Goal: Information Seeking & Learning: Learn about a topic

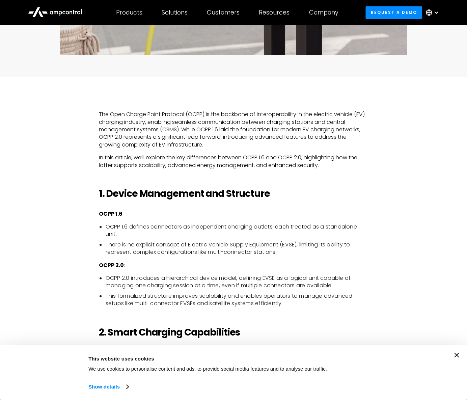
scroll to position [368, 0]
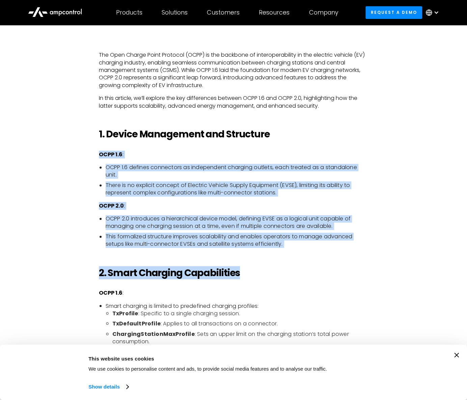
drag, startPoint x: 309, startPoint y: 139, endPoint x: 355, endPoint y: 266, distance: 134.9
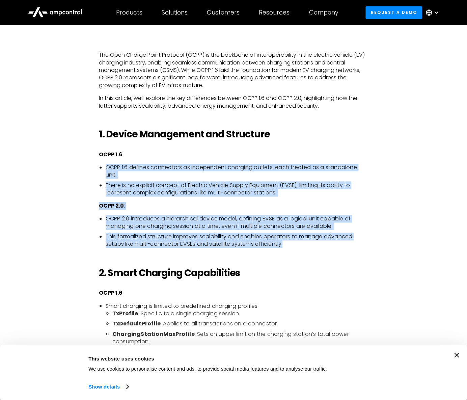
drag, startPoint x: 308, startPoint y: 154, endPoint x: 308, endPoint y: 146, distance: 8.8
drag, startPoint x: 307, startPoint y: 133, endPoint x: 347, endPoint y: 242, distance: 116.9
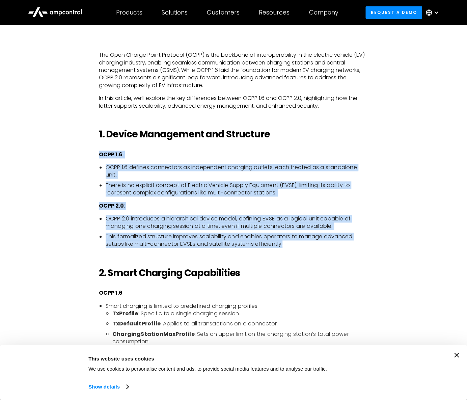
click at [347, 242] on li "This formalized structure improves scalability and enables operators to manage …" at bounding box center [237, 240] width 263 height 15
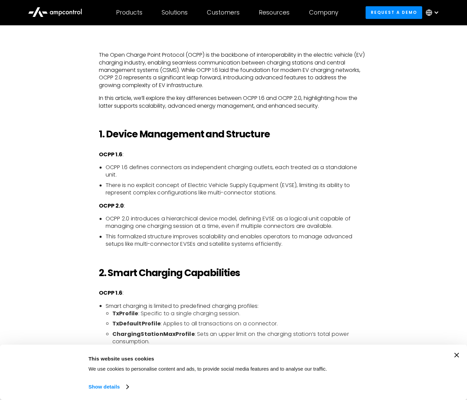
click at [347, 242] on li "This formalized structure improves scalability and enables operators to manage …" at bounding box center [237, 240] width 263 height 15
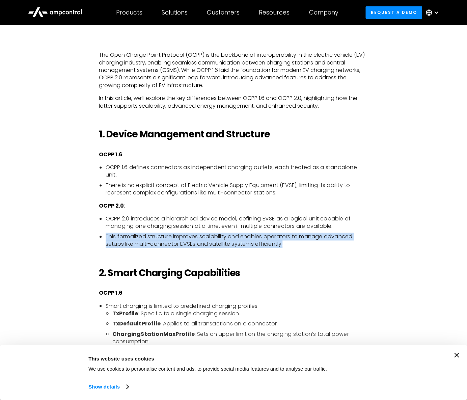
click at [347, 242] on li "This formalized structure improves scalability and enables operators to manage …" at bounding box center [237, 240] width 263 height 15
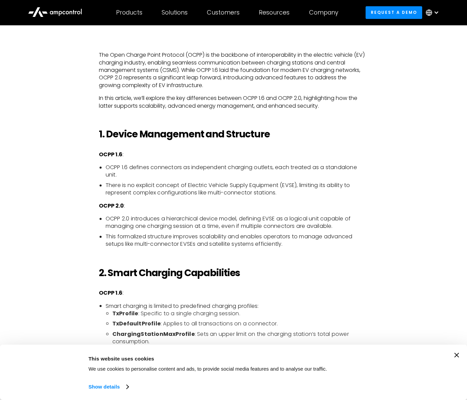
click at [267, 245] on li "This formalized structure improves scalability and enables operators to manage …" at bounding box center [237, 240] width 263 height 15
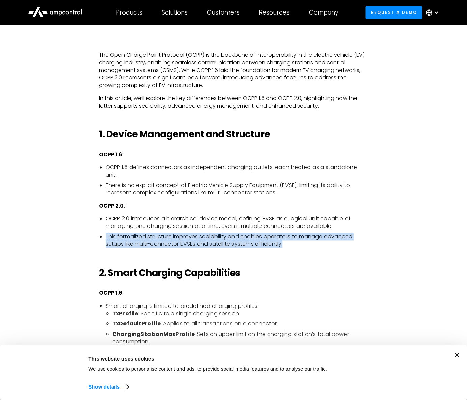
click at [267, 245] on li "This formalized structure improves scalability and enables operators to manage …" at bounding box center [237, 240] width 263 height 15
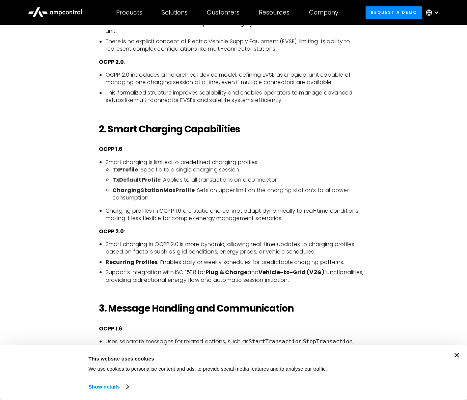
scroll to position [552, 0]
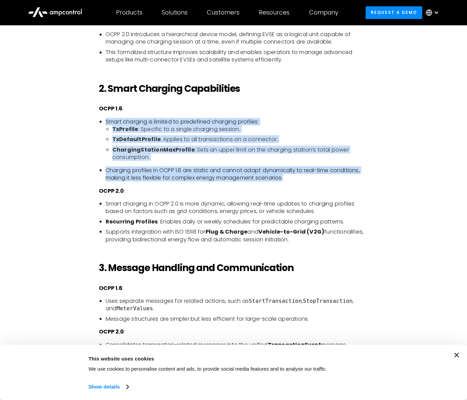
drag, startPoint x: 262, startPoint y: 118, endPoint x: 310, endPoint y: 177, distance: 75.6
click at [310, 177] on li "Charging profiles in OCPP 1.6 are static and cannot adapt dynamically to real-t…" at bounding box center [237, 173] width 263 height 15
drag, startPoint x: 310, startPoint y: 177, endPoint x: 292, endPoint y: 107, distance: 71.7
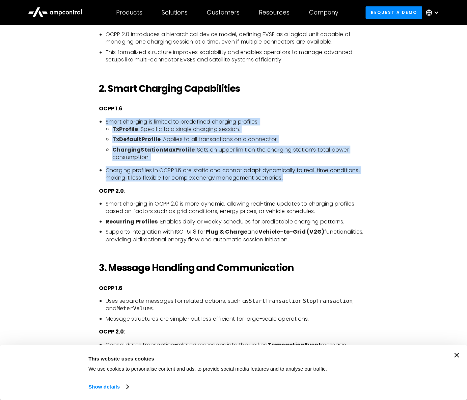
click at [292, 107] on p "OCPP 1.6 :" at bounding box center [234, 108] width 270 height 7
drag, startPoint x: 290, startPoint y: 106, endPoint x: 334, endPoint y: 197, distance: 100.4
drag, startPoint x: 300, startPoint y: 179, endPoint x: 271, endPoint y: 102, distance: 82.2
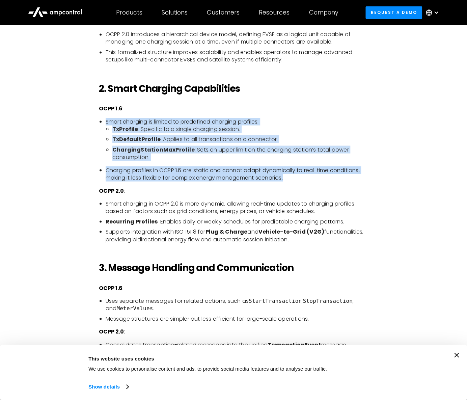
drag, startPoint x: 288, startPoint y: 113, endPoint x: 320, endPoint y: 181, distance: 75.4
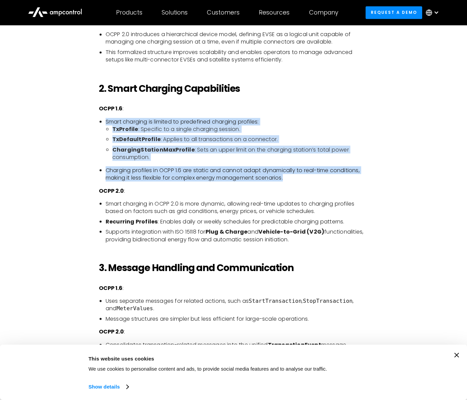
drag, startPoint x: 289, startPoint y: 179, endPoint x: 81, endPoint y: 119, distance: 216.4
drag, startPoint x: 83, startPoint y: 113, endPoint x: 296, endPoint y: 182, distance: 223.3
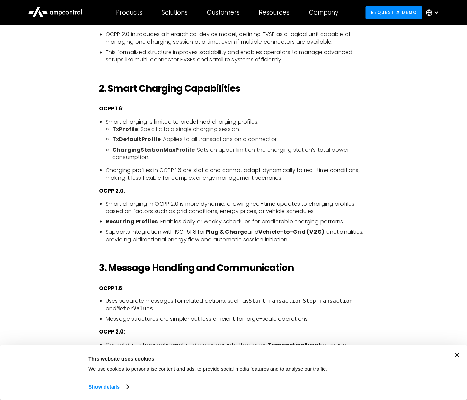
click at [285, 171] on li "Charging profiles in OCPP 1.6 are static and cannot adapt dynamically to real-t…" at bounding box center [237, 173] width 263 height 15
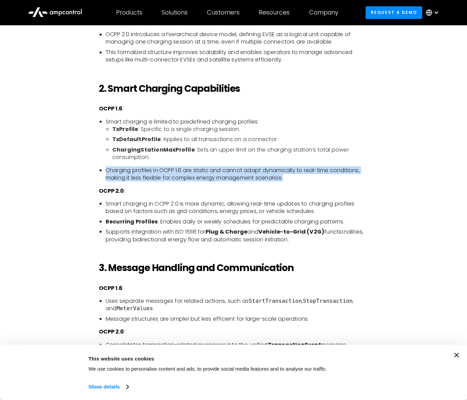
click at [285, 171] on li "Charging profiles in OCPP 1.6 are static and cannot adapt dynamically to real-t…" at bounding box center [237, 173] width 263 height 15
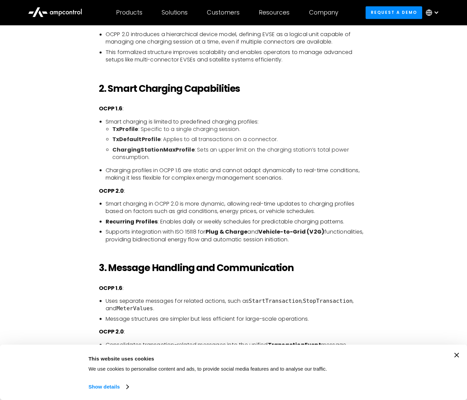
click at [339, 207] on li "Smart charging in OCPP 2.0 is more dynamic, allowing real-time updates to charg…" at bounding box center [237, 207] width 263 height 15
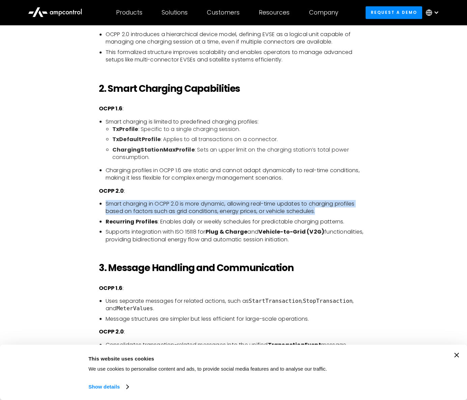
click at [339, 207] on li "Smart charging in OCPP 2.0 is more dynamic, allowing real-time updates to charg…" at bounding box center [237, 207] width 263 height 15
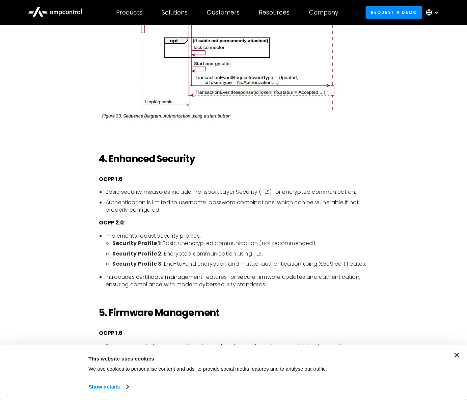
scroll to position [1105, 0]
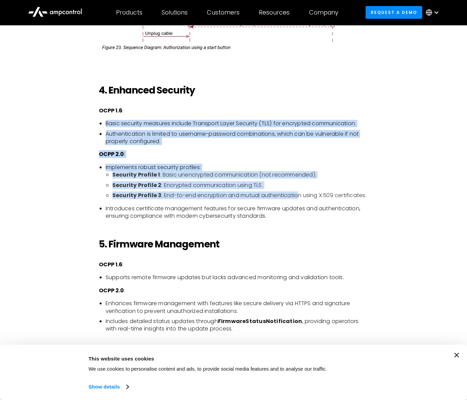
drag, startPoint x: 231, startPoint y: 109, endPoint x: 300, endPoint y: 198, distance: 113.3
click at [300, 198] on li "Security Profile 3 : End-to-end encryption and mutual authentication using X.50…" at bounding box center [240, 195] width 256 height 7
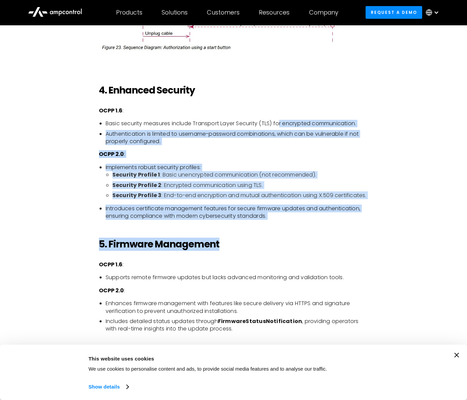
drag, startPoint x: 315, startPoint y: 237, endPoint x: 282, endPoint y: 126, distance: 115.5
click at [282, 126] on li "Basic security measures include Transport Layer Security (TLS) for encrypted co…" at bounding box center [237, 123] width 263 height 7
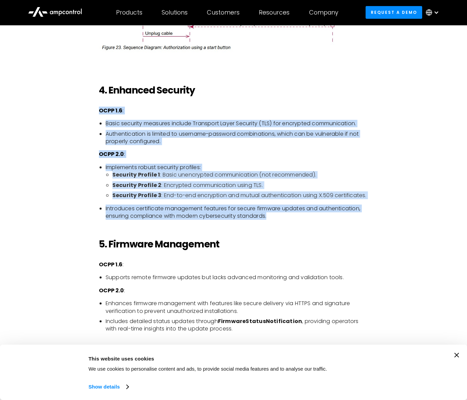
drag, startPoint x: 281, startPoint y: 85, endPoint x: 331, endPoint y: 213, distance: 137.4
click at [331, 213] on li "Introduces certificate management features for secure firmware updates and auth…" at bounding box center [237, 212] width 263 height 15
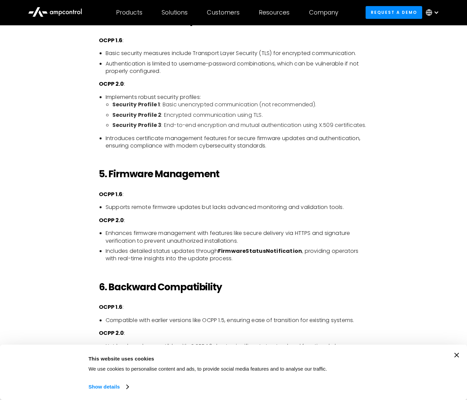
scroll to position [1228, 0]
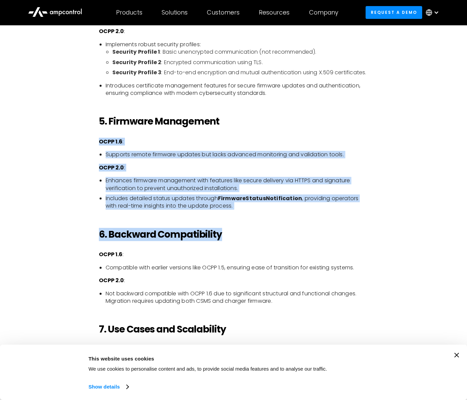
drag, startPoint x: 294, startPoint y: 124, endPoint x: 343, endPoint y: 219, distance: 106.3
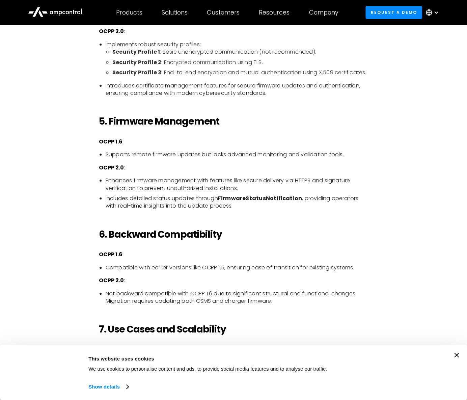
scroll to position [1259, 0]
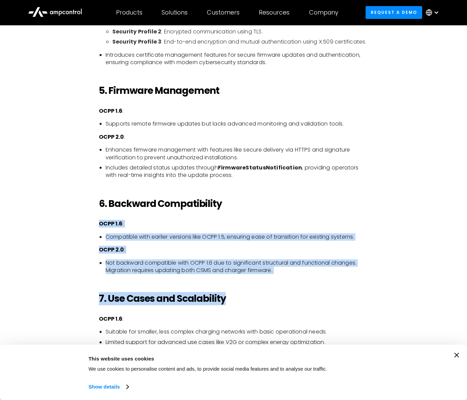
drag, startPoint x: 305, startPoint y: 190, endPoint x: 345, endPoint y: 279, distance: 97.5
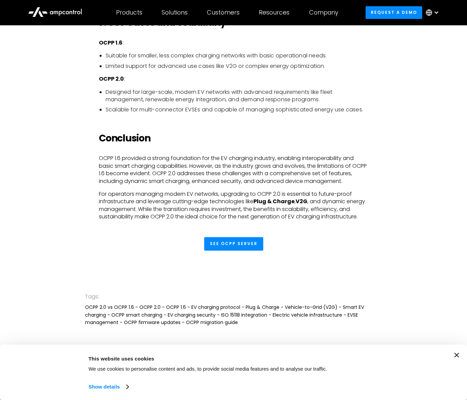
scroll to position [1473, 0]
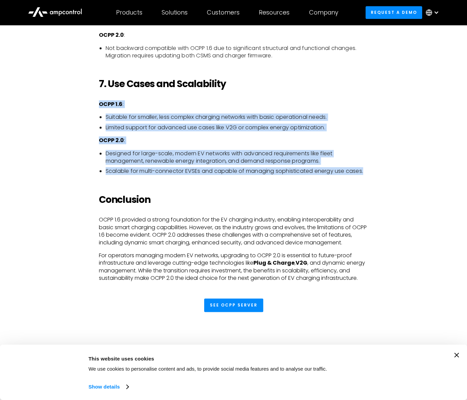
drag, startPoint x: 307, startPoint y: 96, endPoint x: 376, endPoint y: 169, distance: 100.8
drag, startPoint x: 385, startPoint y: 178, endPoint x: 367, endPoint y: 92, distance: 87.9
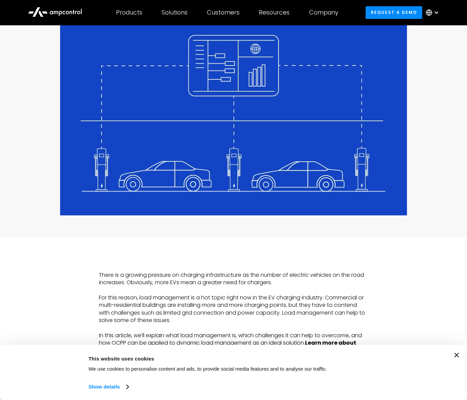
scroll to position [276, 0]
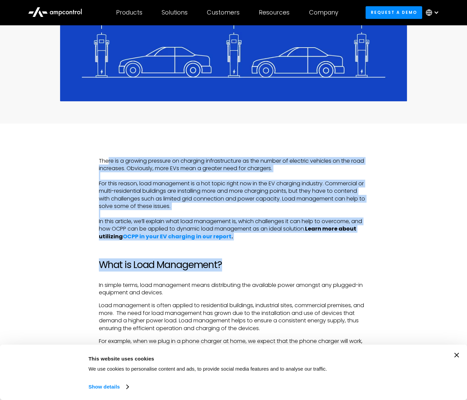
drag, startPoint x: 213, startPoint y: 196, endPoint x: 273, endPoint y: 243, distance: 75.7
drag, startPoint x: 265, startPoint y: 233, endPoint x: 100, endPoint y: 160, distance: 181.0
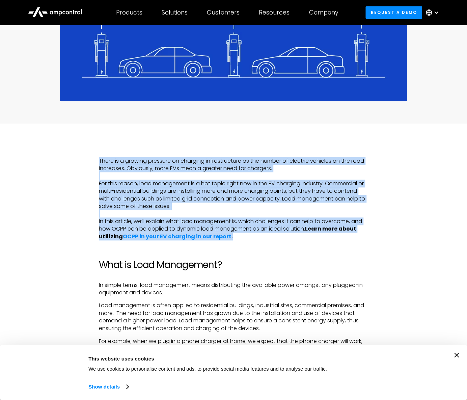
click at [163, 176] on p "There is a growing pressure on charging infrastructure as the number of electri…" at bounding box center [234, 198] width 270 height 83
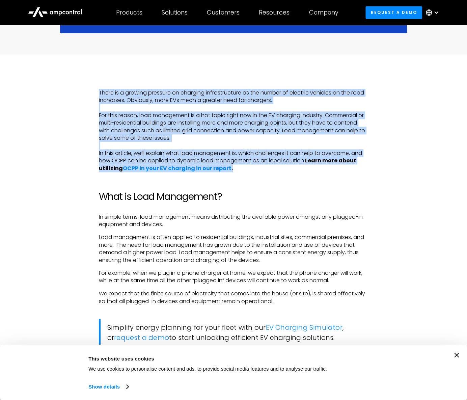
scroll to position [460, 0]
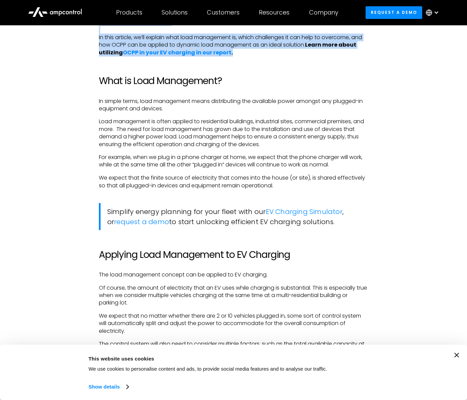
click at [295, 213] on link "EV Charging Simulator" at bounding box center [304, 211] width 77 height 9
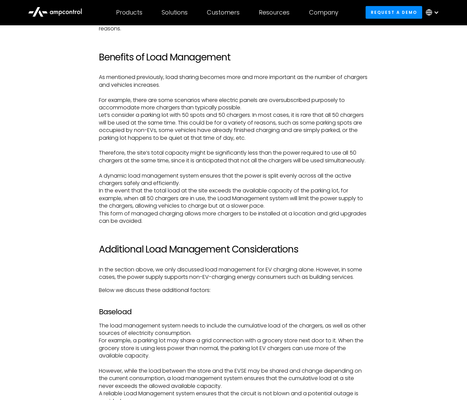
scroll to position [919, 0]
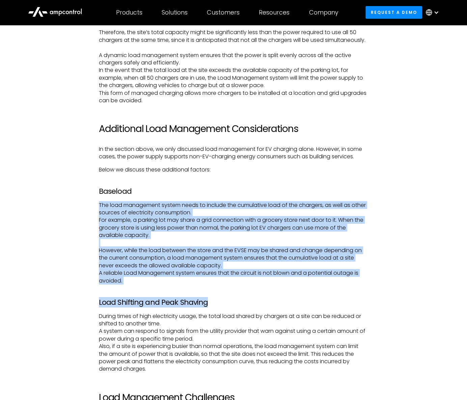
drag, startPoint x: 196, startPoint y: 201, endPoint x: 272, endPoint y: 311, distance: 134.2
click at [272, 312] on div "There is a growing pressure on charging infrastructure as the number of electri…" at bounding box center [234, 163] width 270 height 1297
click at [270, 285] on p "The load management system needs to include the cumulative load of the chargers…" at bounding box center [234, 243] width 270 height 83
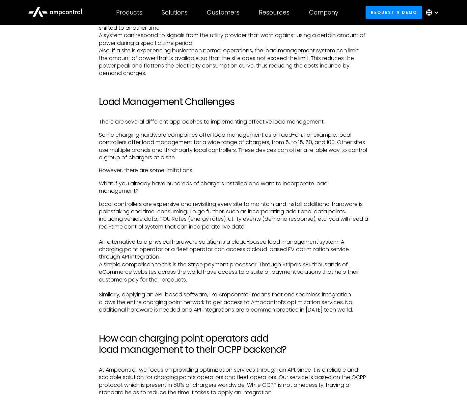
scroll to position [1348, 0]
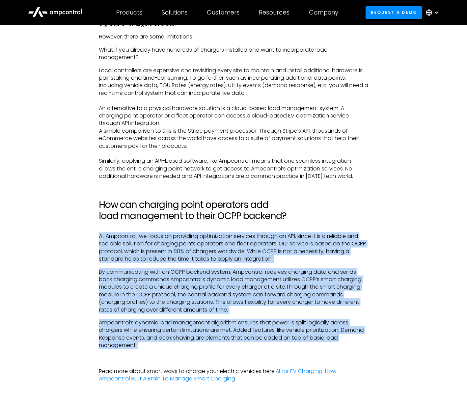
drag, startPoint x: 96, startPoint y: 245, endPoint x: 208, endPoint y: 359, distance: 160.0
drag, startPoint x: 179, startPoint y: 353, endPoint x: 86, endPoint y: 240, distance: 145.8
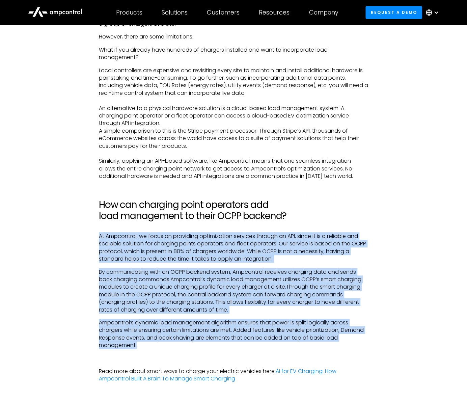
drag, startPoint x: 91, startPoint y: 234, endPoint x: 199, endPoint y: 362, distance: 167.0
click at [199, 362] on p "‍" at bounding box center [234, 358] width 270 height 7
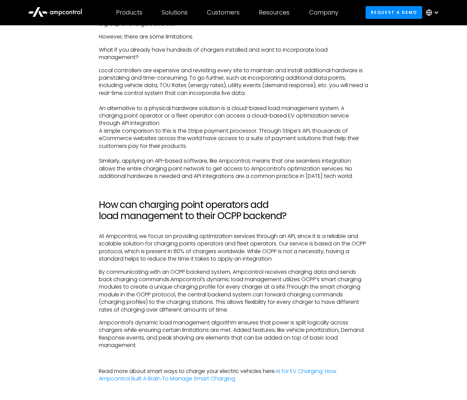
click at [158, 287] on p "By communicating with an OCPP backend system, Ampcontrol receives charging data…" at bounding box center [234, 290] width 270 height 45
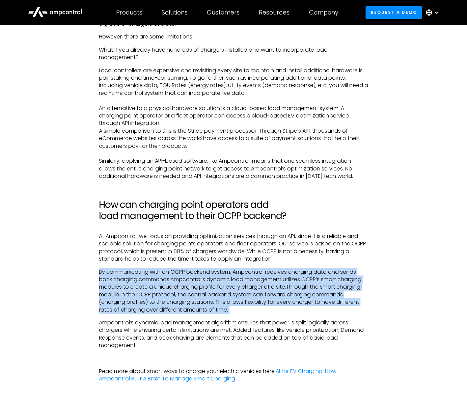
click at [158, 287] on p "By communicating with an OCPP backend system, Ampcontrol receives charging data…" at bounding box center [234, 290] width 270 height 45
click at [244, 310] on p "By communicating with an OCPP backend system, Ampcontrol receives charging data…" at bounding box center [234, 290] width 270 height 45
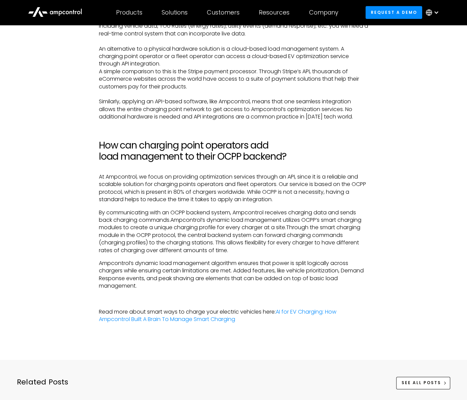
scroll to position [1410, 0]
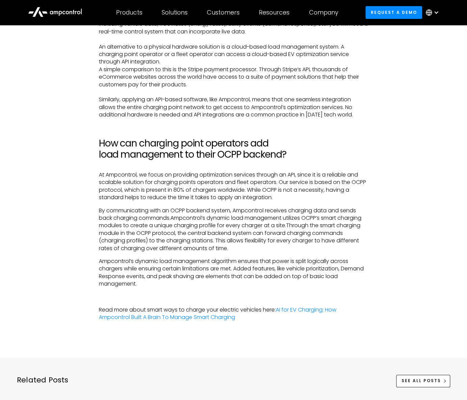
click at [231, 266] on p "Ampcontrol’s dynamic load management algorithm ensures that power is split logi…" at bounding box center [234, 273] width 270 height 30
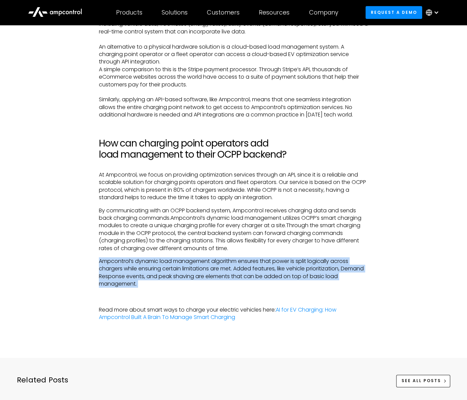
click at [231, 266] on p "Ampcontrol’s dynamic load management algorithm ensures that power is split logi…" at bounding box center [234, 273] width 270 height 30
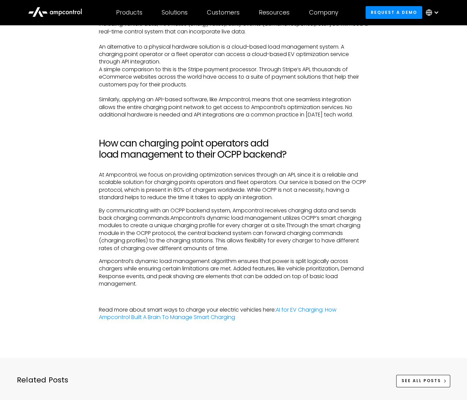
click at [240, 240] on p "By communicating with an OCPP backend system, Ampcontrol receives charging data…" at bounding box center [234, 229] width 270 height 45
click at [241, 224] on p "By communicating with an OCPP backend system, Ampcontrol receives charging data…" at bounding box center [234, 229] width 270 height 45
click at [241, 231] on p "By communicating with an OCPP backend system, Ampcontrol receives charging data…" at bounding box center [234, 229] width 270 height 45
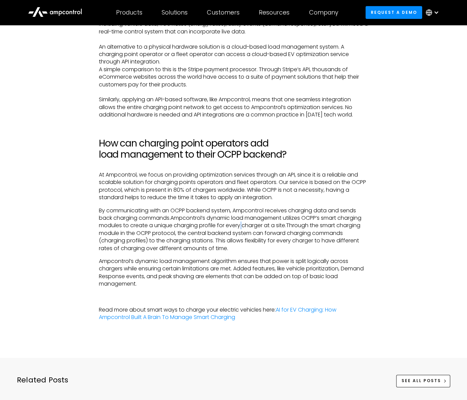
click at [241, 231] on p "By communicating with an OCPP backend system, Ampcontrol receives charging data…" at bounding box center [234, 229] width 270 height 45
click at [257, 236] on p "By communicating with an OCPP backend system, Ampcontrol receives charging data…" at bounding box center [234, 229] width 270 height 45
click at [242, 243] on p "By communicating with an OCPP backend system, Ampcontrol receives charging data…" at bounding box center [234, 229] width 270 height 45
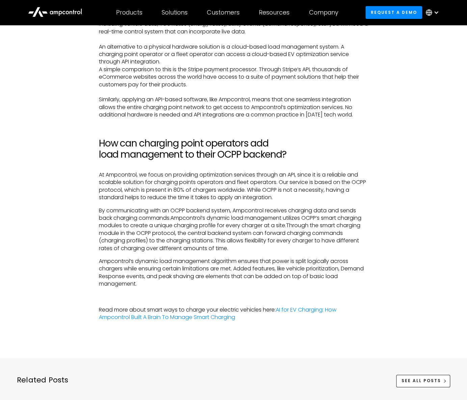
click at [243, 252] on p "By communicating with an OCPP backend system, Ampcontrol receives charging data…" at bounding box center [234, 229] width 270 height 45
click at [240, 248] on p "By communicating with an OCPP backend system, Ampcontrol receives charging data…" at bounding box center [234, 229] width 270 height 45
click at [240, 240] on p "By communicating with an OCPP backend system, Ampcontrol receives charging data…" at bounding box center [234, 229] width 270 height 45
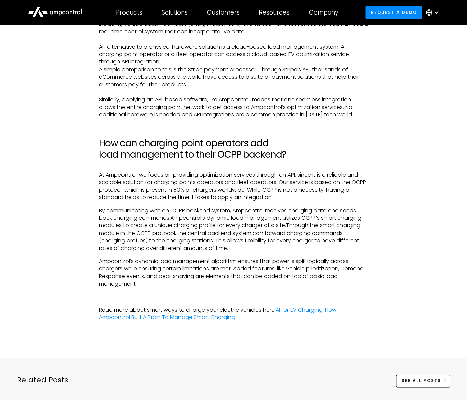
click at [239, 228] on p "By communicating with an OCPP backend system, Ampcontrol receives charging data…" at bounding box center [234, 229] width 270 height 45
click at [237, 241] on p "By communicating with an OCPP backend system, Ampcontrol receives charging data…" at bounding box center [234, 229] width 270 height 45
click at [235, 249] on p "By communicating with an OCPP backend system, Ampcontrol receives charging data…" at bounding box center [234, 229] width 270 height 45
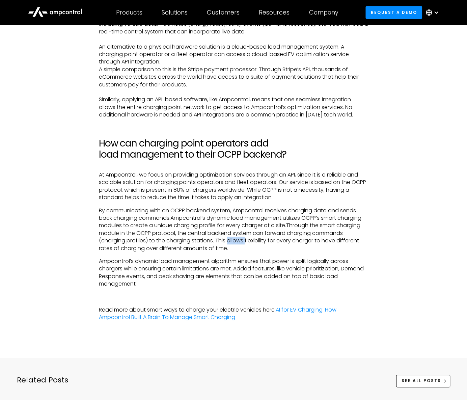
click at [235, 249] on p "By communicating with an OCPP backend system, Ampcontrol receives charging data…" at bounding box center [234, 229] width 270 height 45
click at [234, 238] on p "By communicating with an OCPP backend system, Ampcontrol receives charging data…" at bounding box center [234, 229] width 270 height 45
click at [235, 248] on p "By communicating with an OCPP backend system, Ampcontrol receives charging data…" at bounding box center [234, 229] width 270 height 45
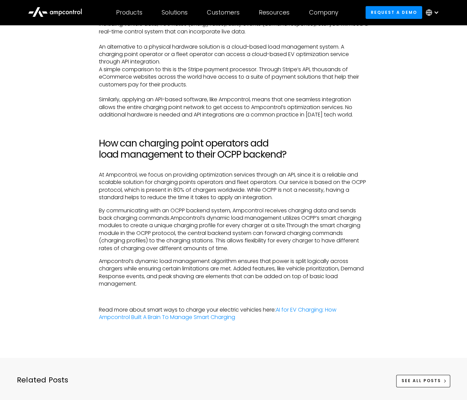
click at [233, 281] on p "Ampcontrol’s dynamic load management algorithm ensures that power is split logi…" at bounding box center [234, 273] width 270 height 30
click at [229, 287] on p "Ampcontrol’s dynamic load management algorithm ensures that power is split logi…" at bounding box center [234, 273] width 270 height 30
click at [227, 274] on p "Ampcontrol’s dynamic load management algorithm ensures that power is split logi…" at bounding box center [234, 273] width 270 height 30
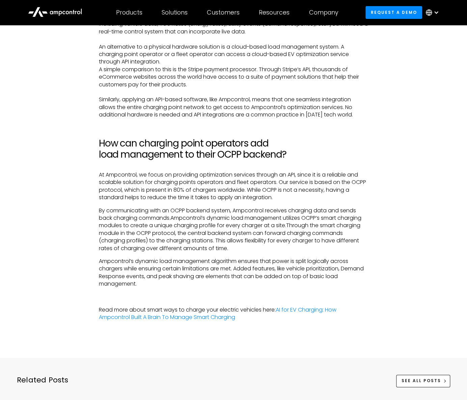
click at [232, 282] on p "Ampcontrol’s dynamic load management algorithm ensures that power is split logi…" at bounding box center [234, 273] width 270 height 30
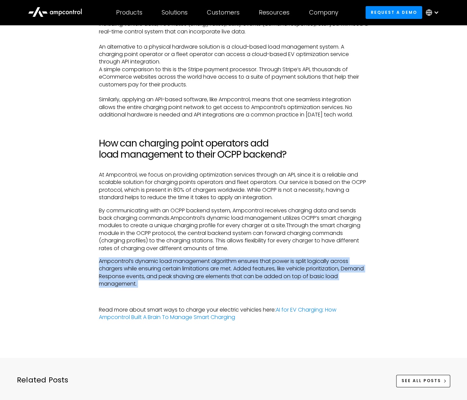
click at [232, 282] on p "Ampcontrol’s dynamic load management algorithm ensures that power is split logi…" at bounding box center [234, 273] width 270 height 30
click at [235, 272] on p "Ampcontrol’s dynamic load management algorithm ensures that power is split logi…" at bounding box center [234, 273] width 270 height 30
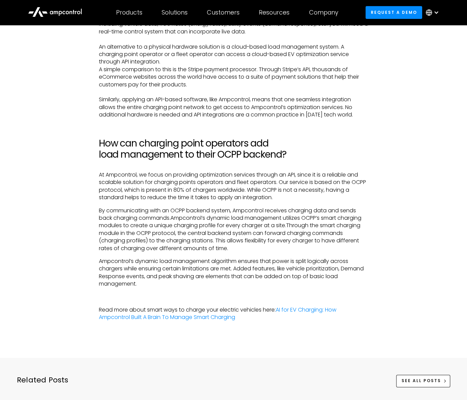
click at [244, 232] on p "By communicating with an OCPP backend system, Ampcontrol receives charging data…" at bounding box center [234, 229] width 270 height 45
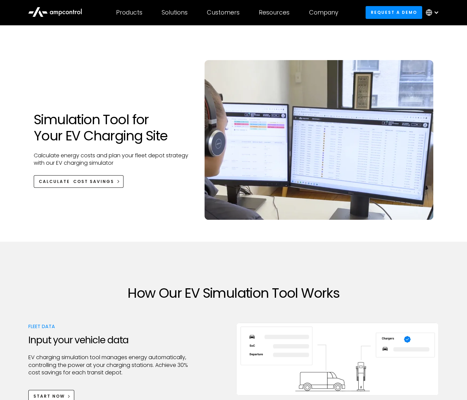
drag, startPoint x: 379, startPoint y: 216, endPoint x: 379, endPoint y: 212, distance: 4.4
